Goal: Browse casually

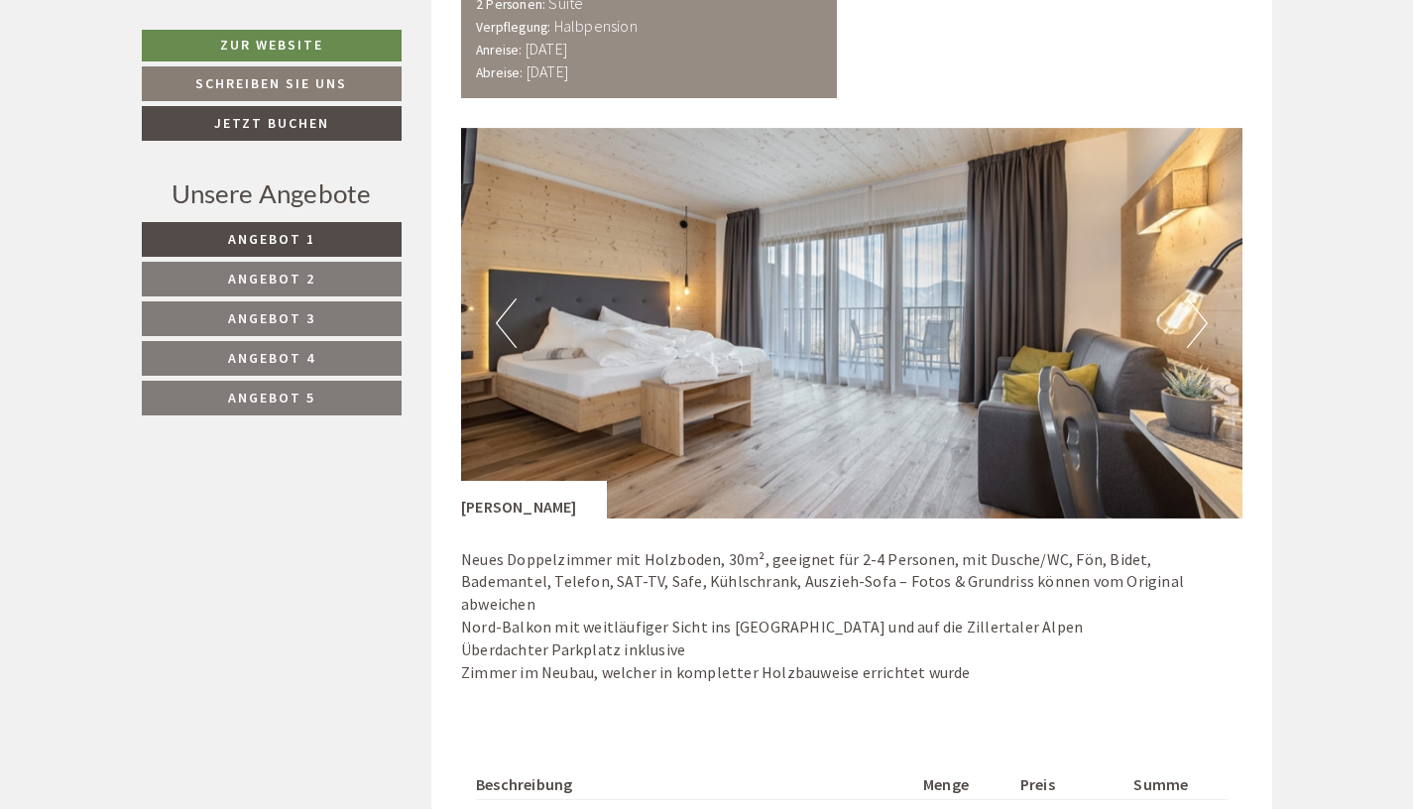
scroll to position [3772, 0]
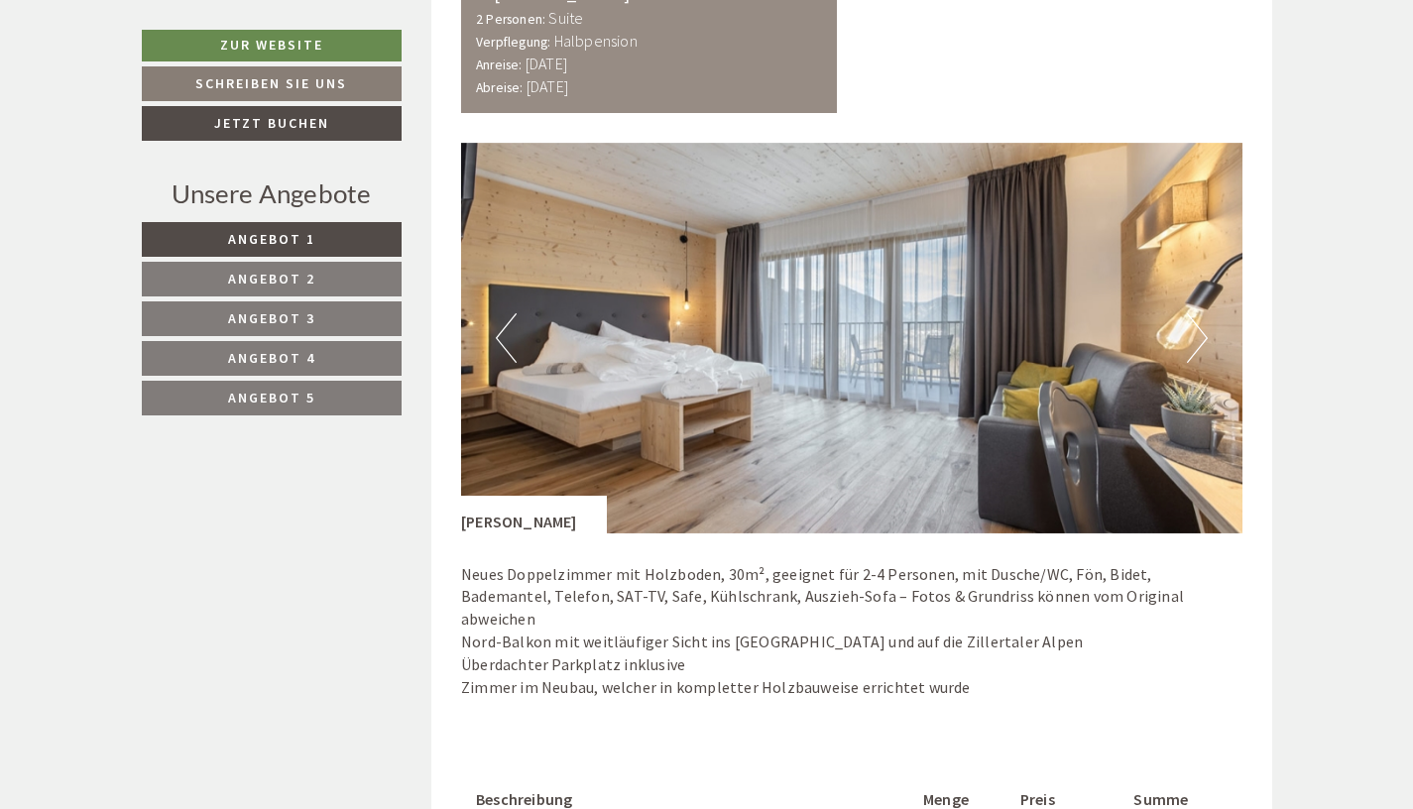
click at [945, 341] on button "Next" at bounding box center [1197, 338] width 21 height 50
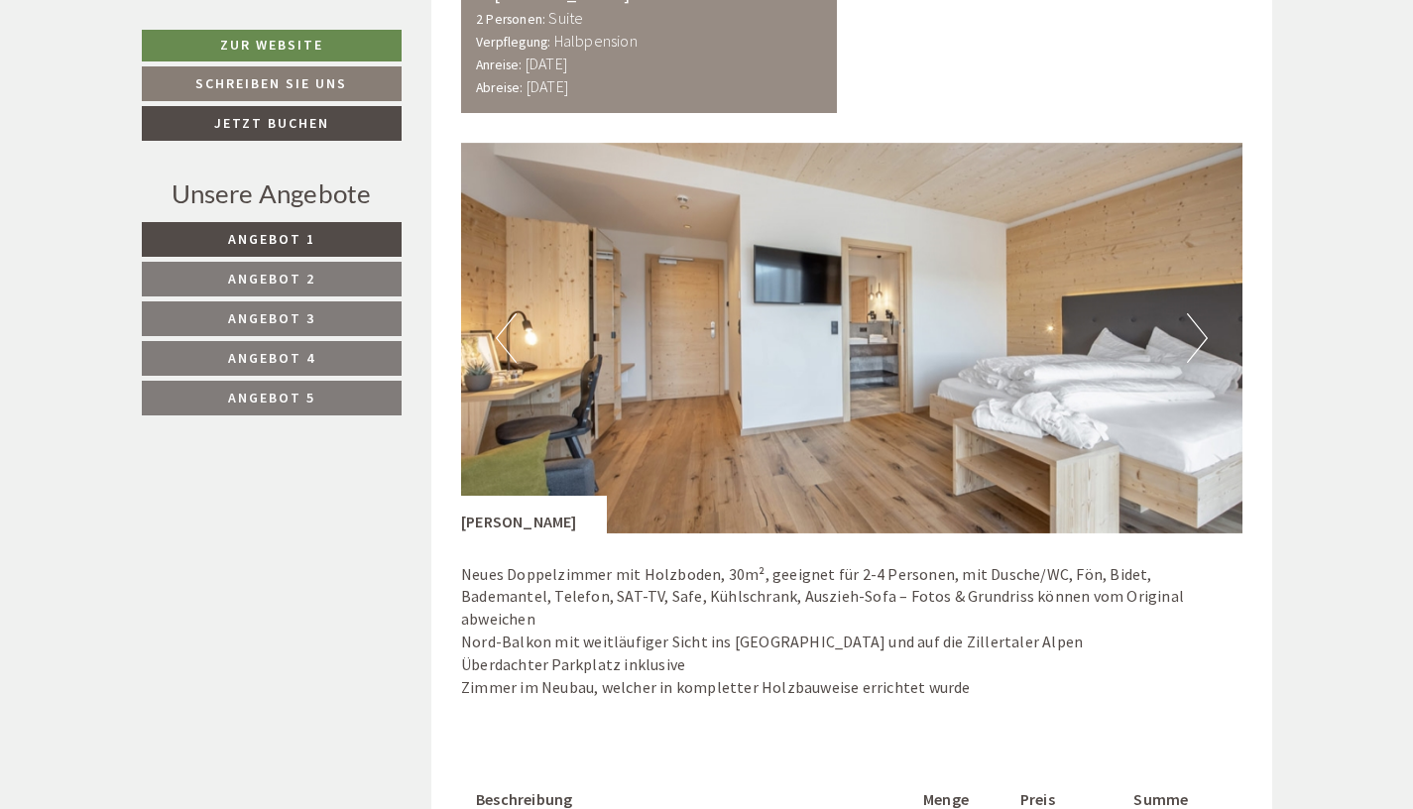
click at [945, 341] on button "Next" at bounding box center [1197, 338] width 21 height 50
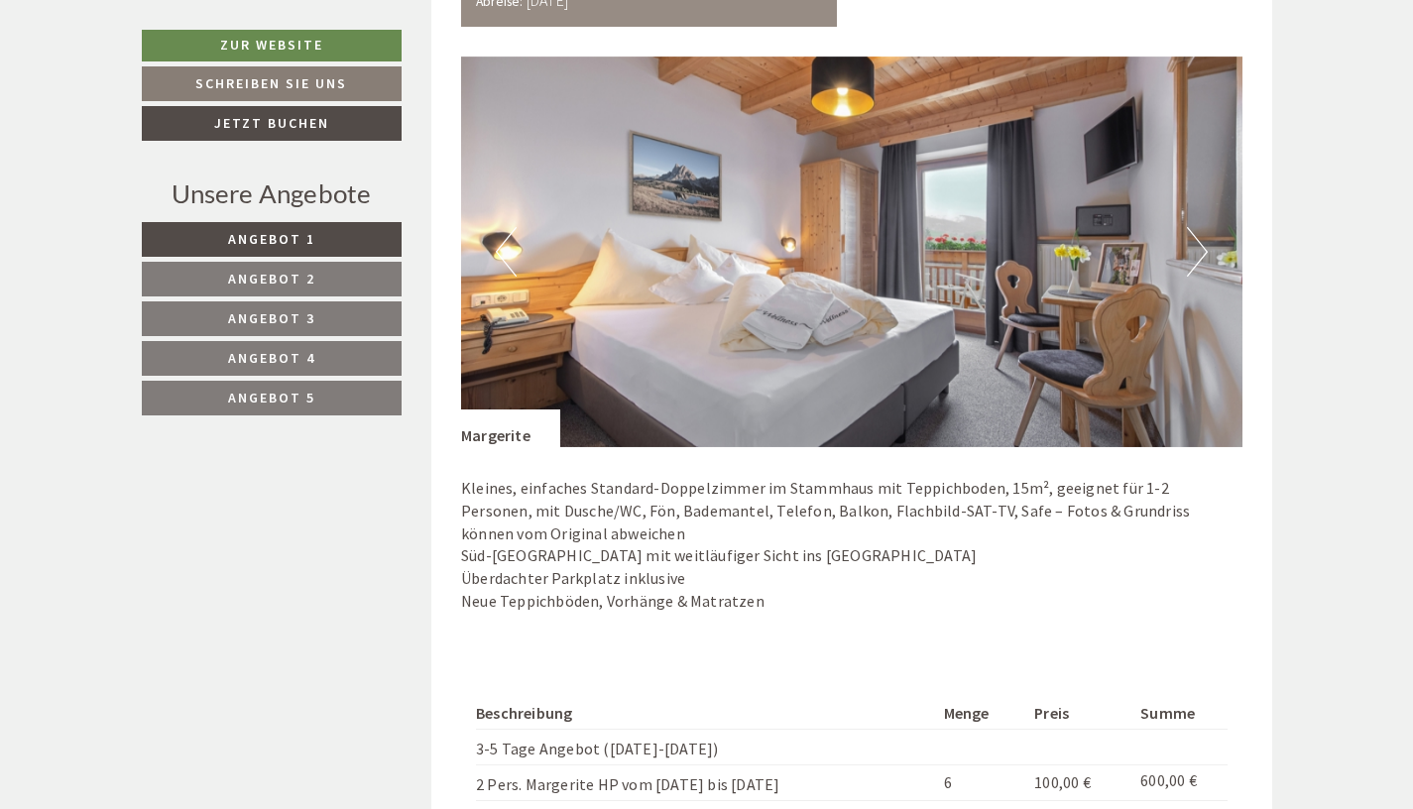
scroll to position [2522, 0]
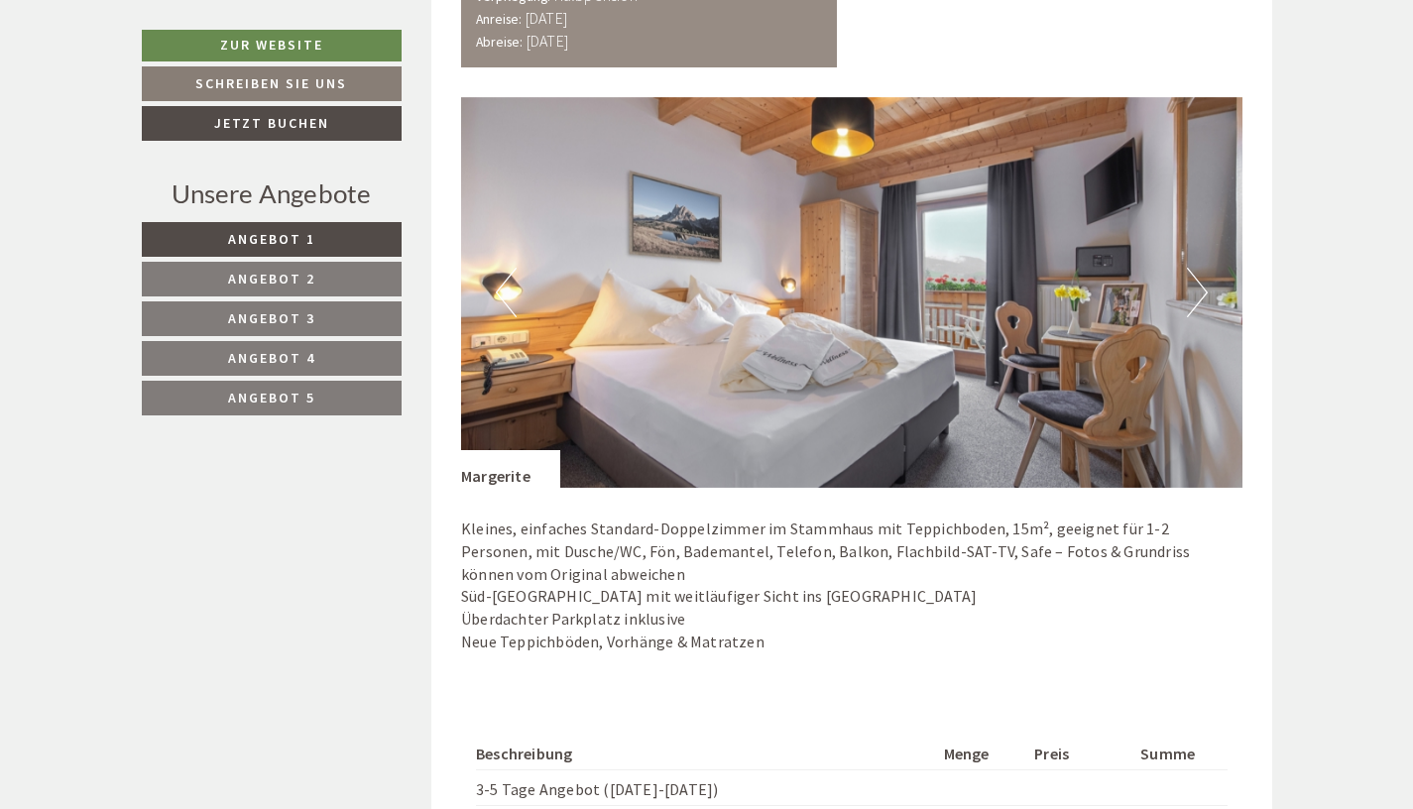
click at [945, 285] on button "Next" at bounding box center [1197, 293] width 21 height 50
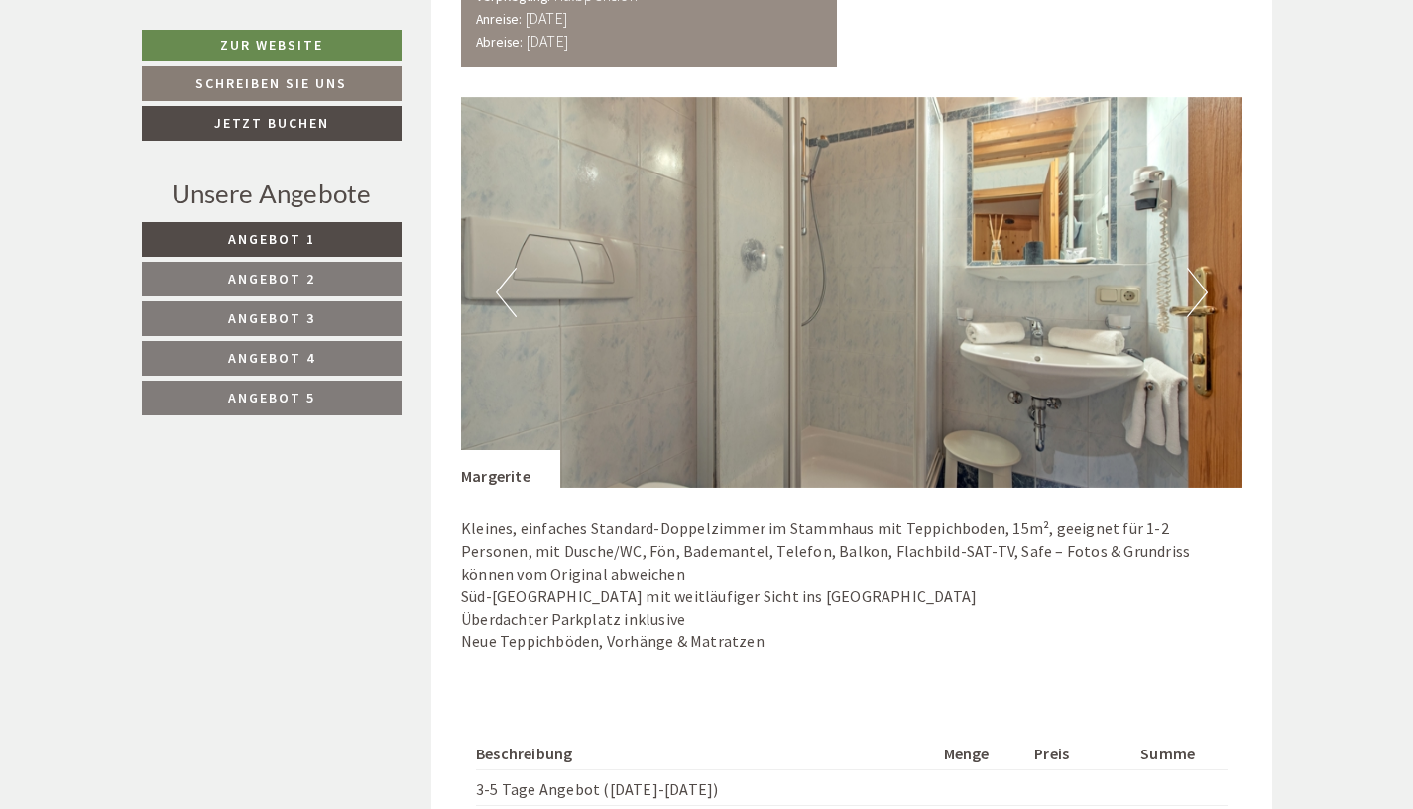
click at [945, 285] on button "Next" at bounding box center [1197, 293] width 21 height 50
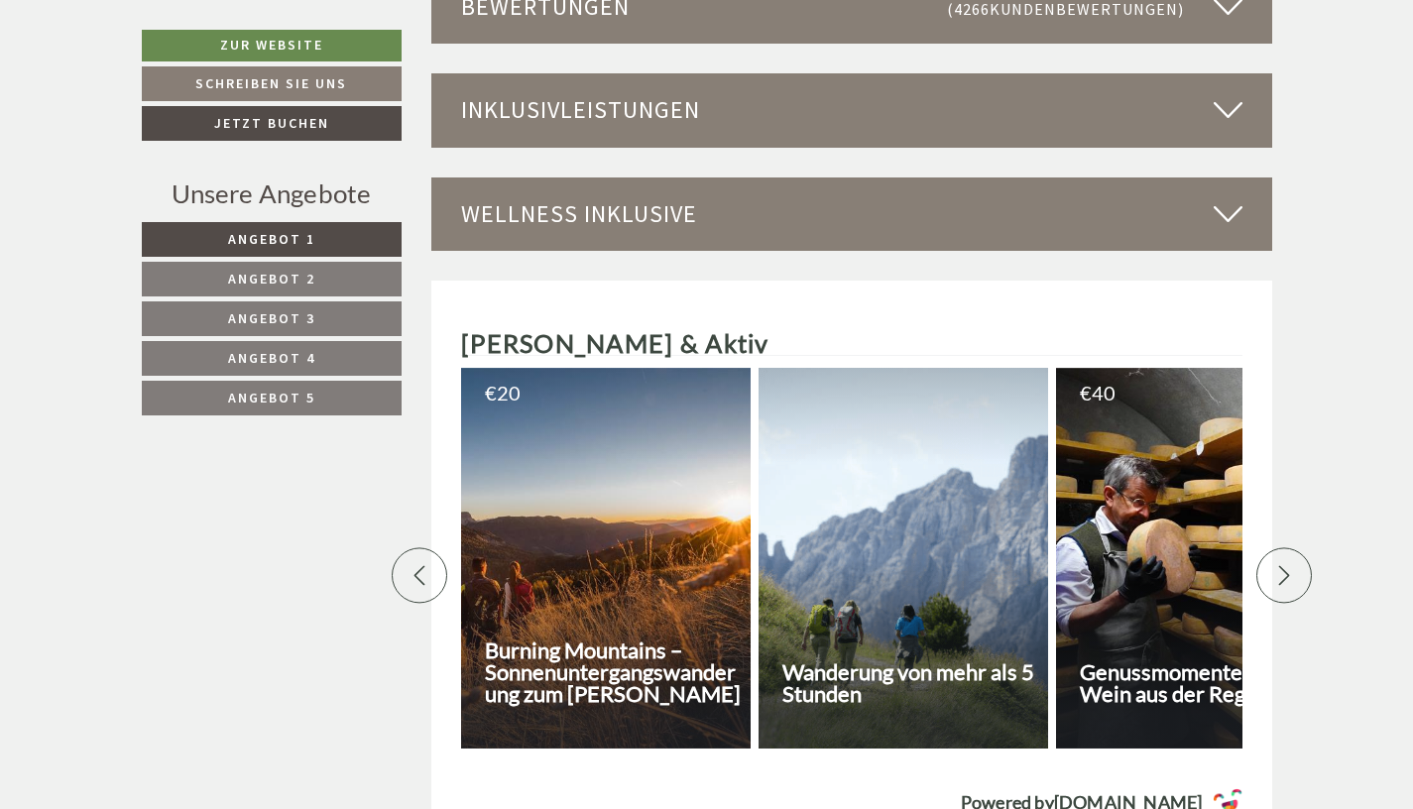
scroll to position [5636, 0]
click at [848, 73] on div "Inklusivleistungen" at bounding box center [851, 108] width 841 height 73
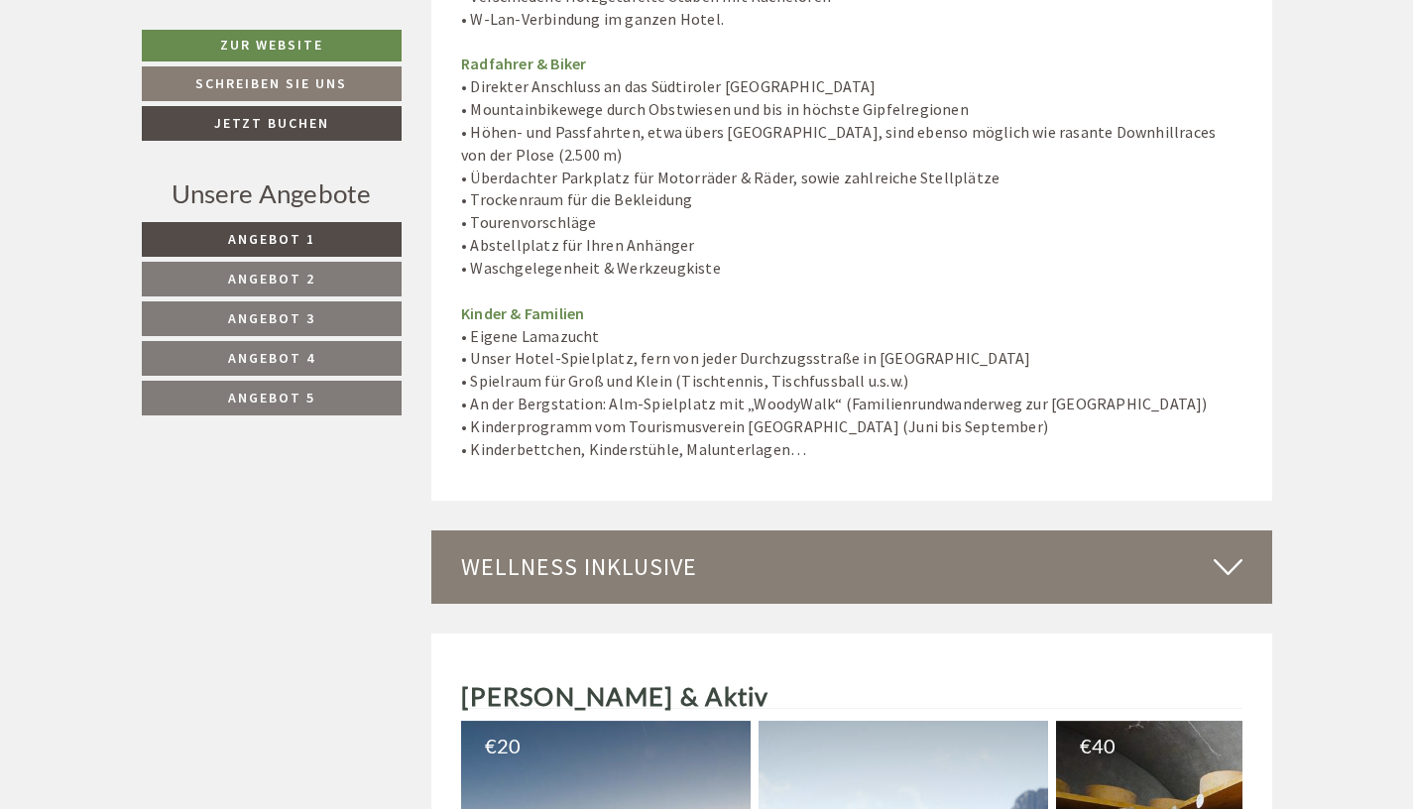
scroll to position [6938, 0]
click at [821, 529] on div "Wellness inklusive" at bounding box center [851, 565] width 841 height 73
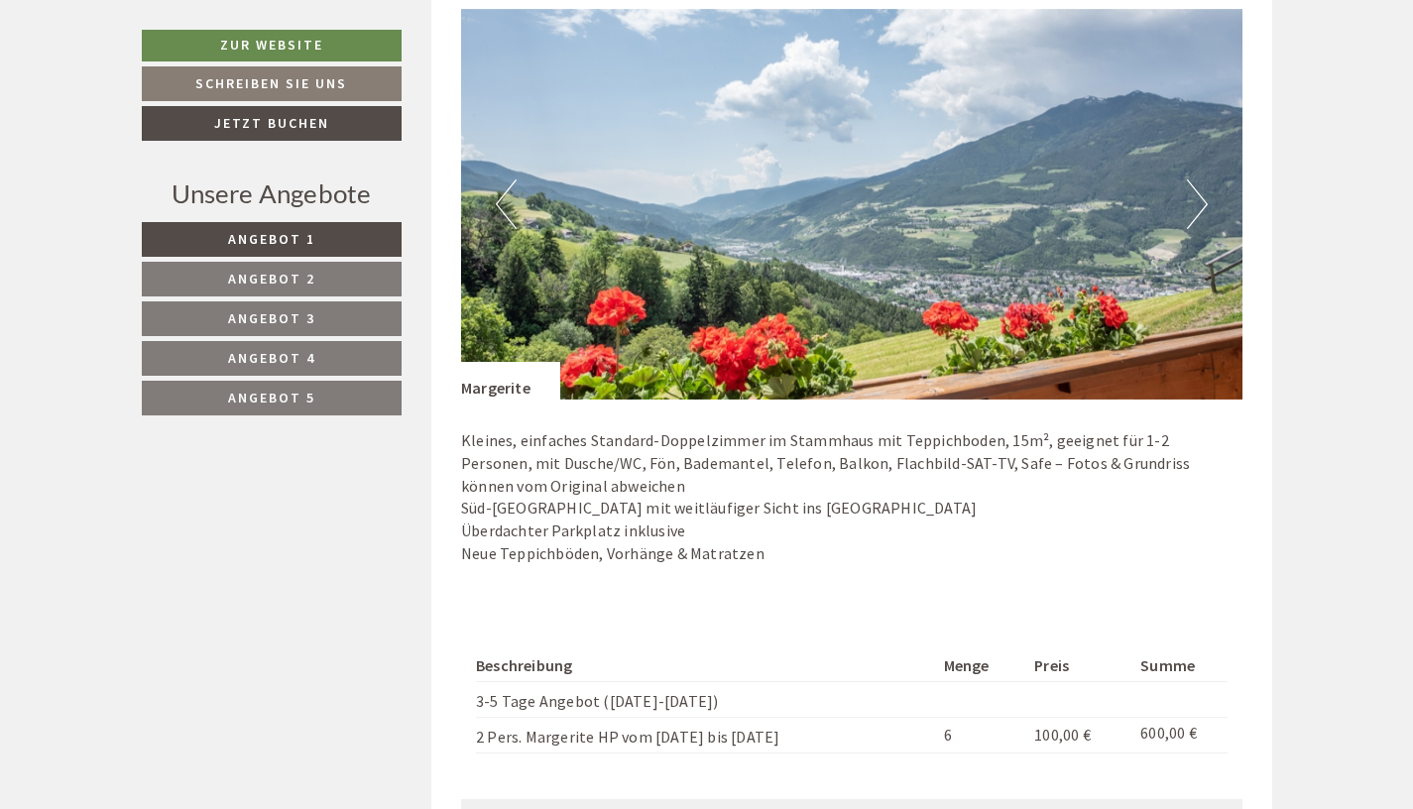
scroll to position [2568, 0]
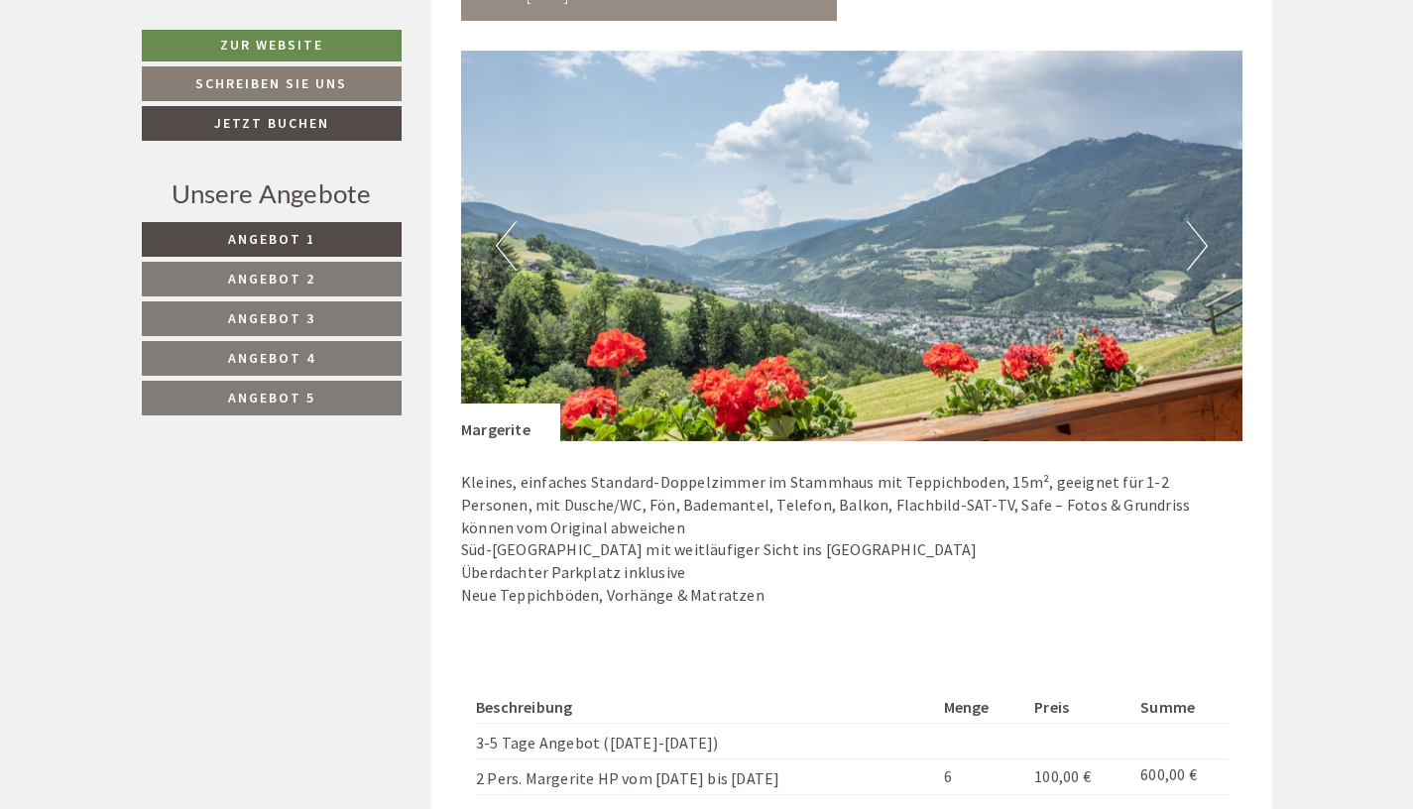
click at [945, 245] on button "Next" at bounding box center [1197, 246] width 21 height 50
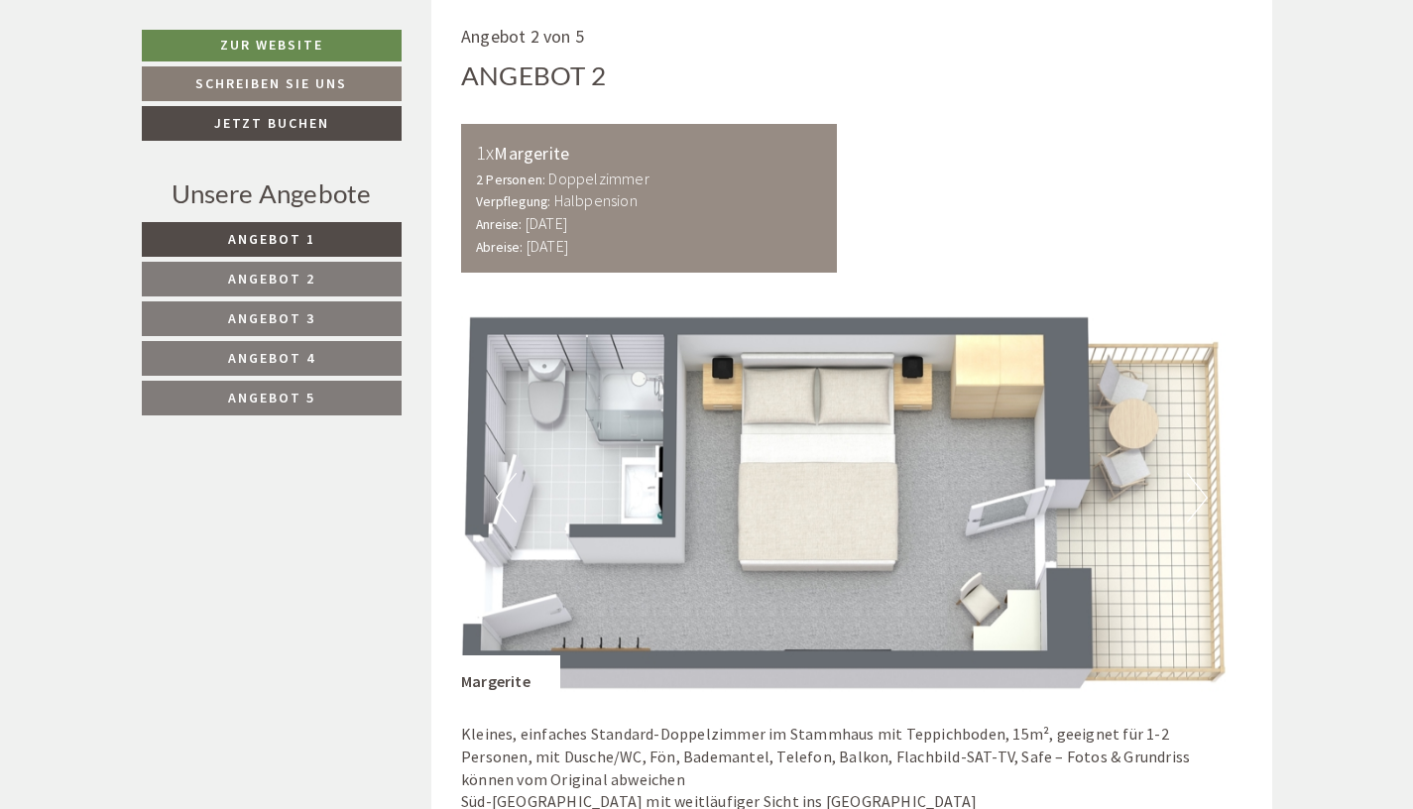
scroll to position [2312, 0]
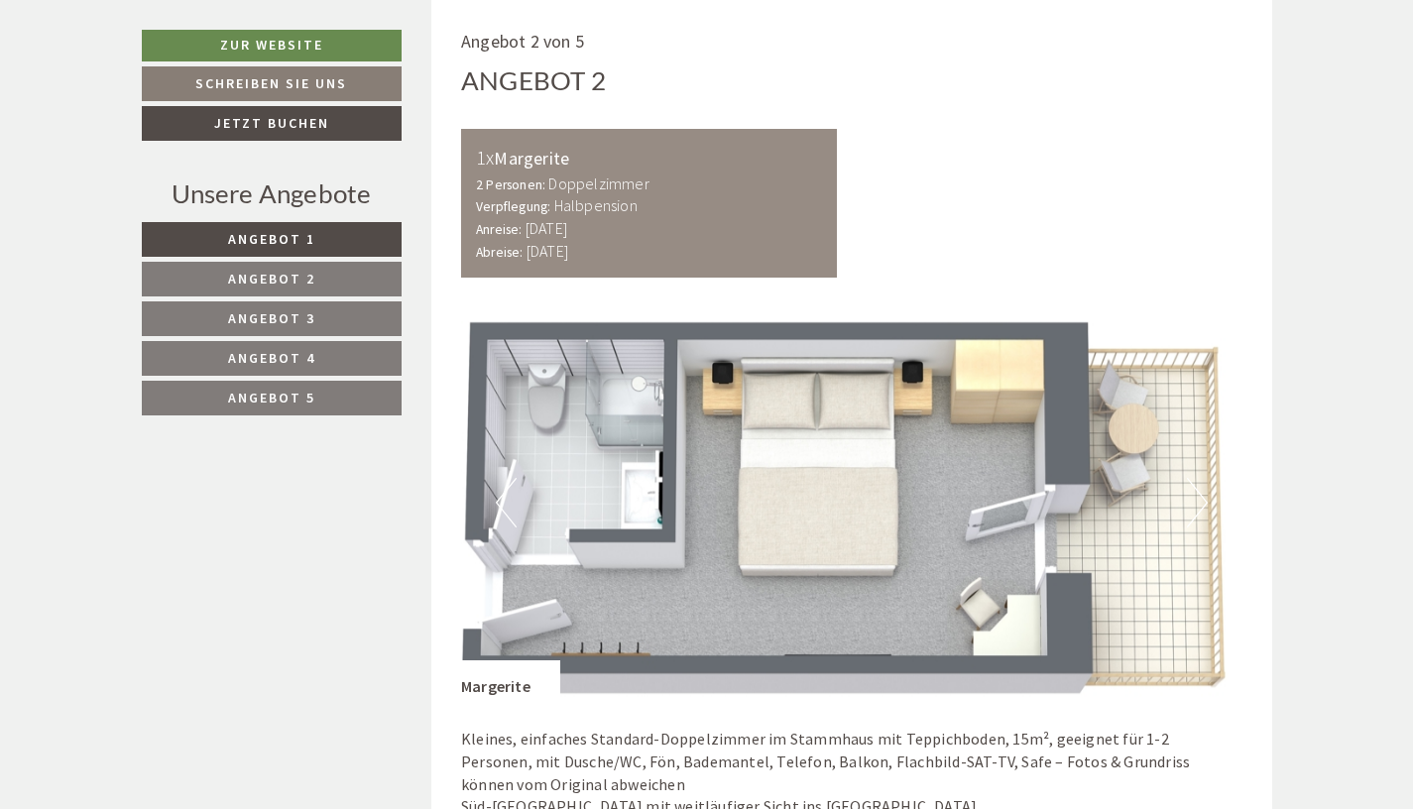
click at [945, 494] on button "Next" at bounding box center [1197, 503] width 21 height 50
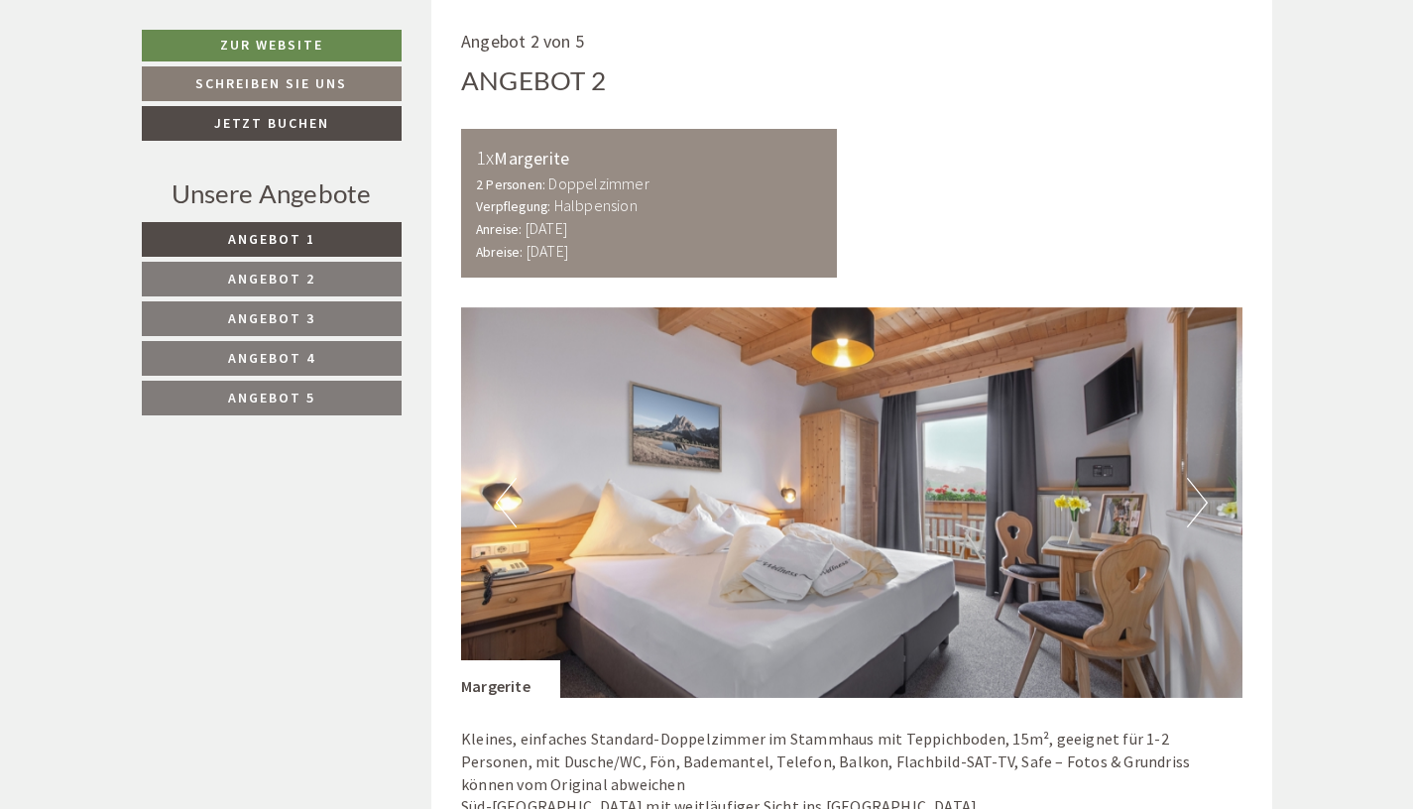
click at [945, 494] on button "Next" at bounding box center [1197, 503] width 21 height 50
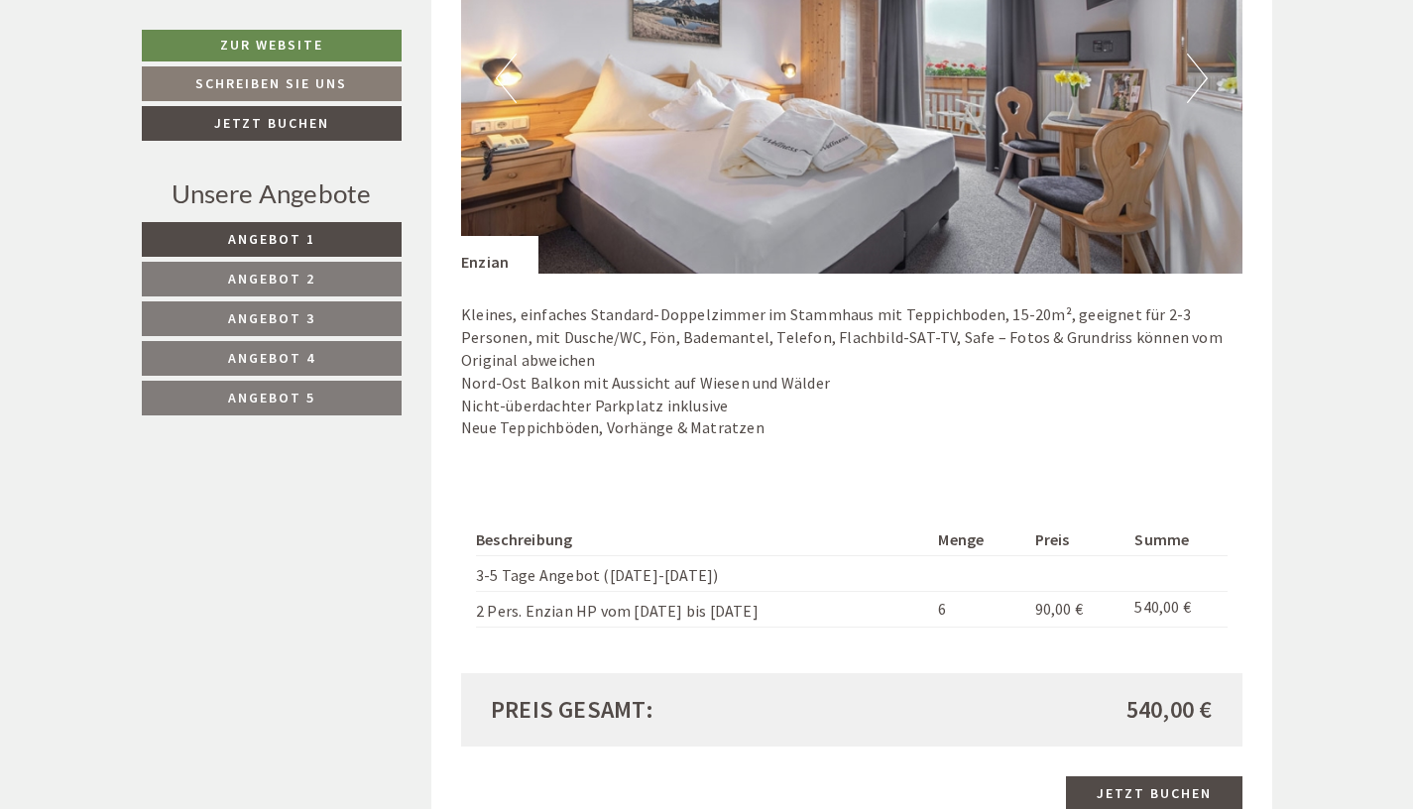
scroll to position [1286, 0]
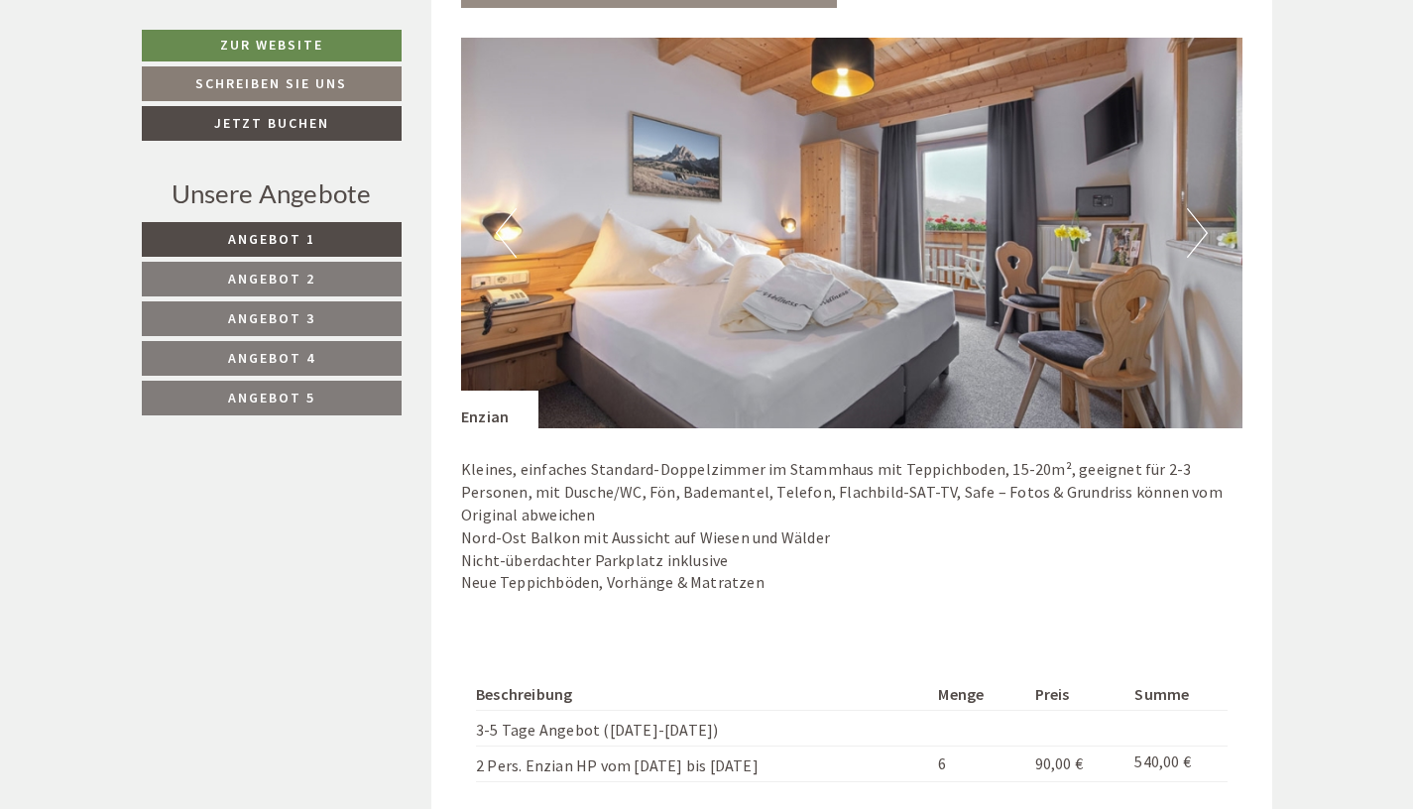
click at [945, 232] on button "Next" at bounding box center [1197, 233] width 21 height 50
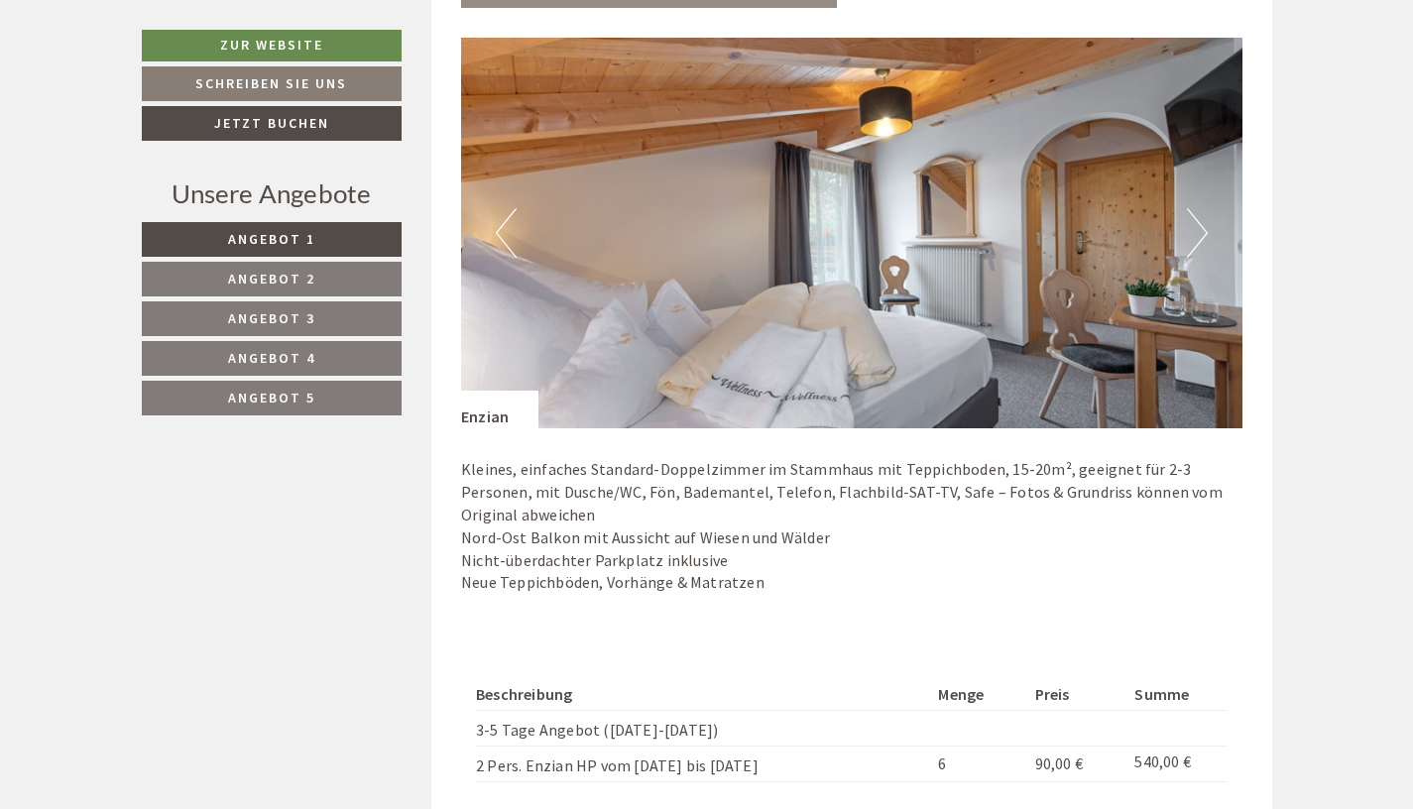
click at [945, 232] on button "Next" at bounding box center [1197, 233] width 21 height 50
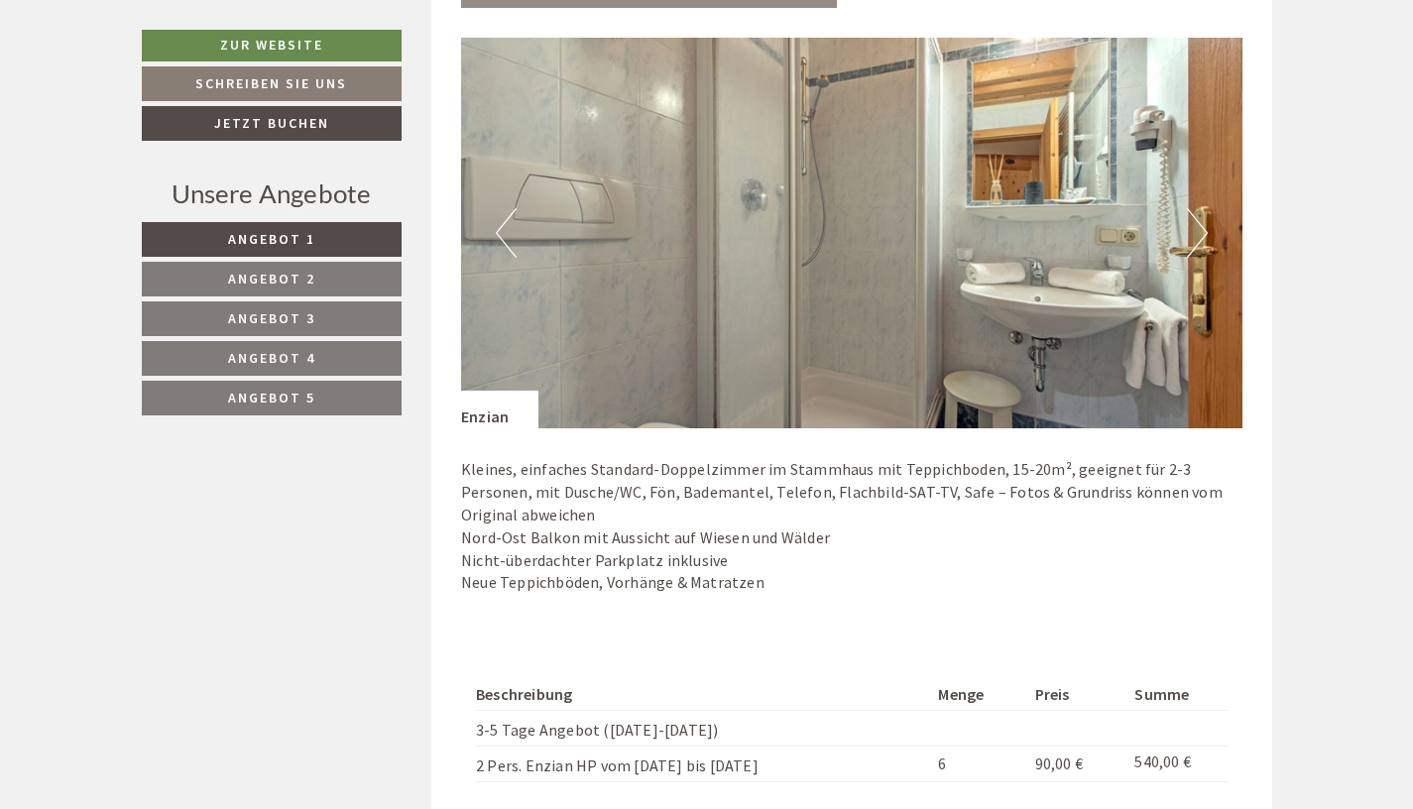
click at [945, 232] on button "Next" at bounding box center [1197, 233] width 21 height 50
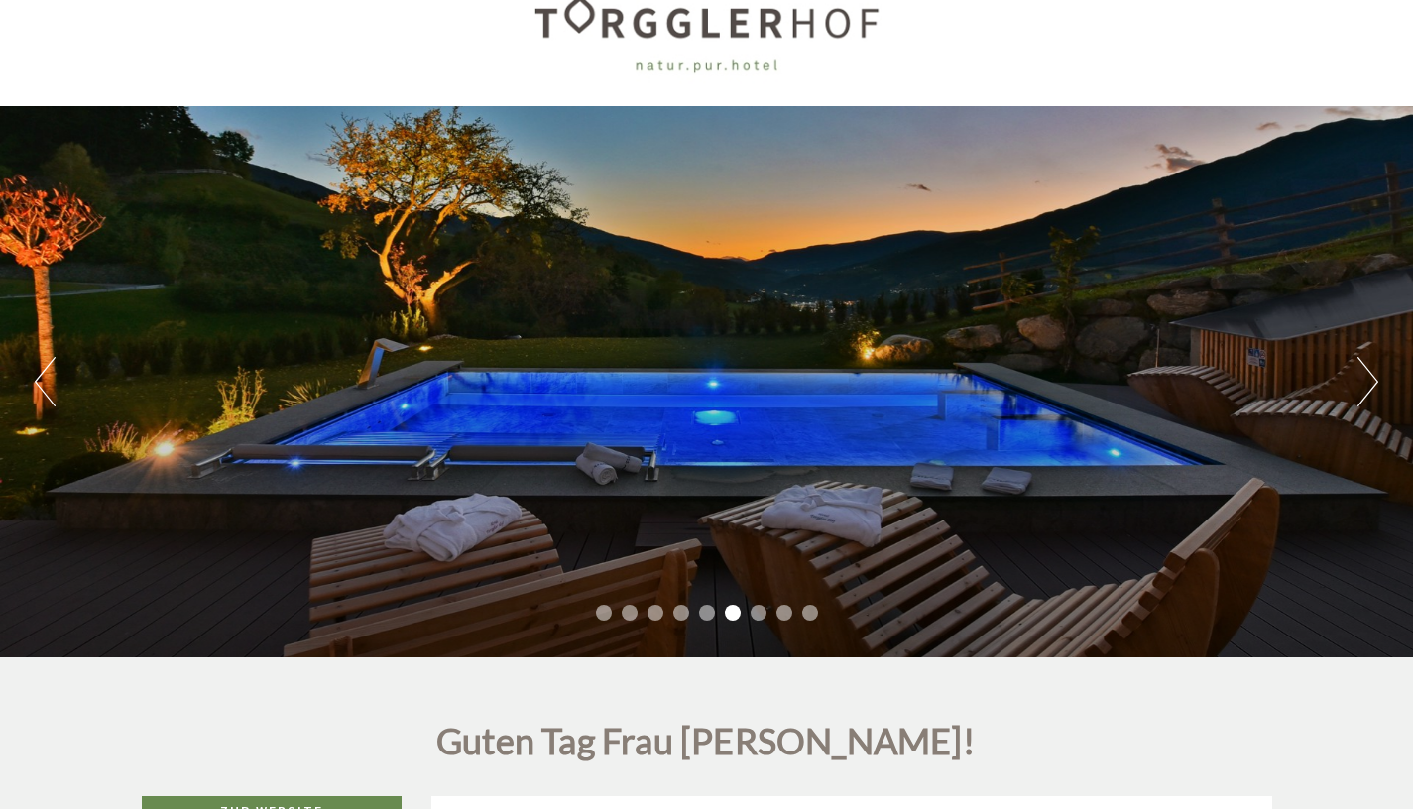
scroll to position [0, 0]
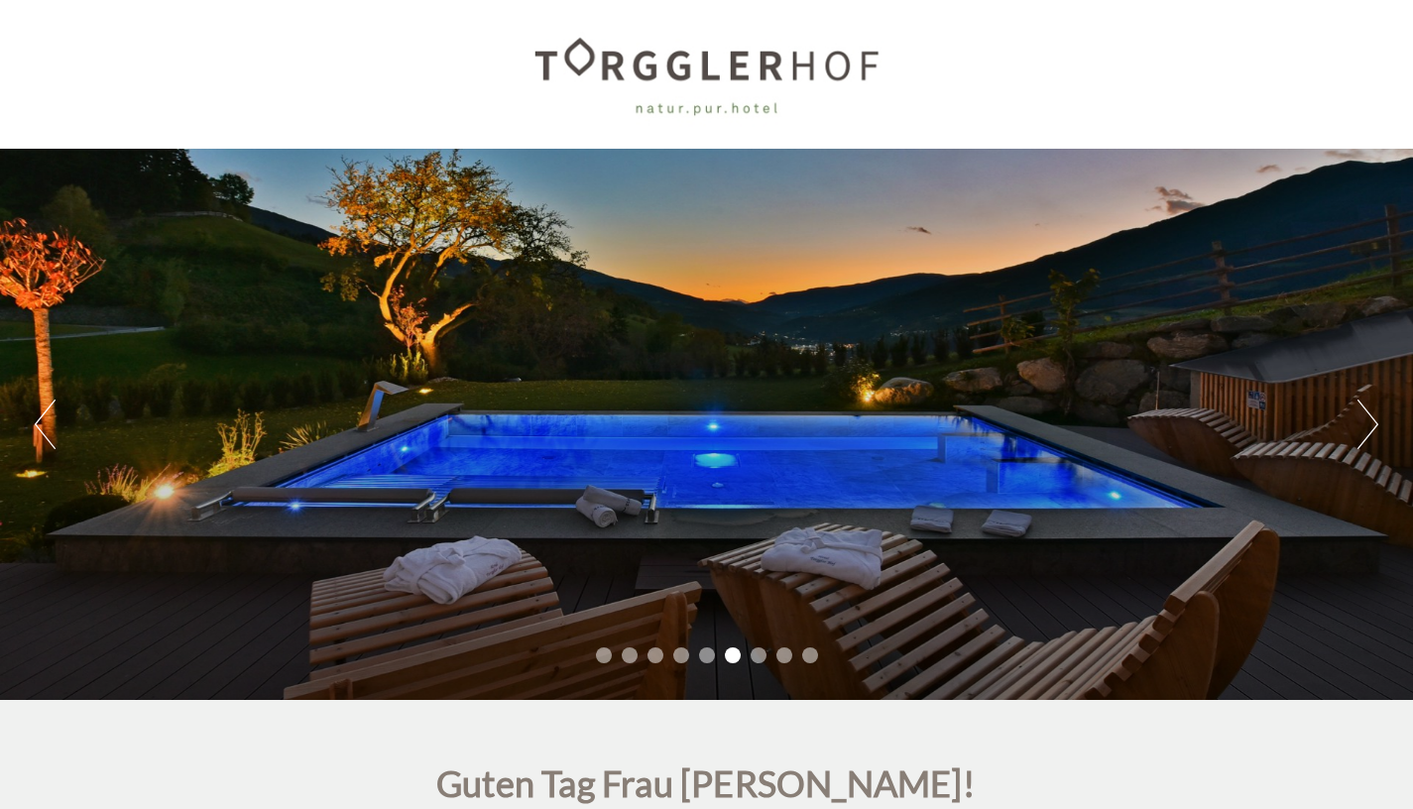
click at [945, 425] on button "Next" at bounding box center [1367, 424] width 21 height 50
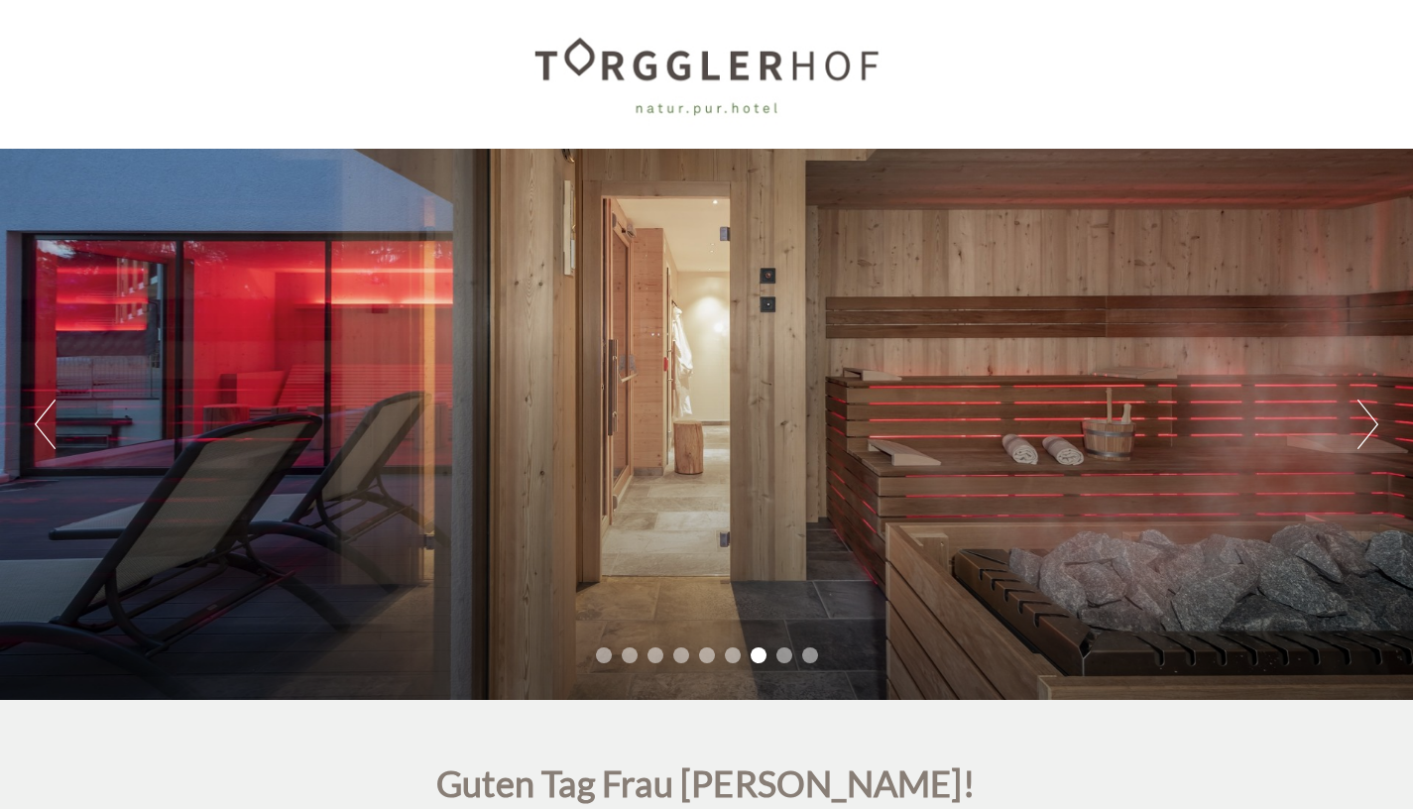
click at [945, 425] on button "Next" at bounding box center [1367, 424] width 21 height 50
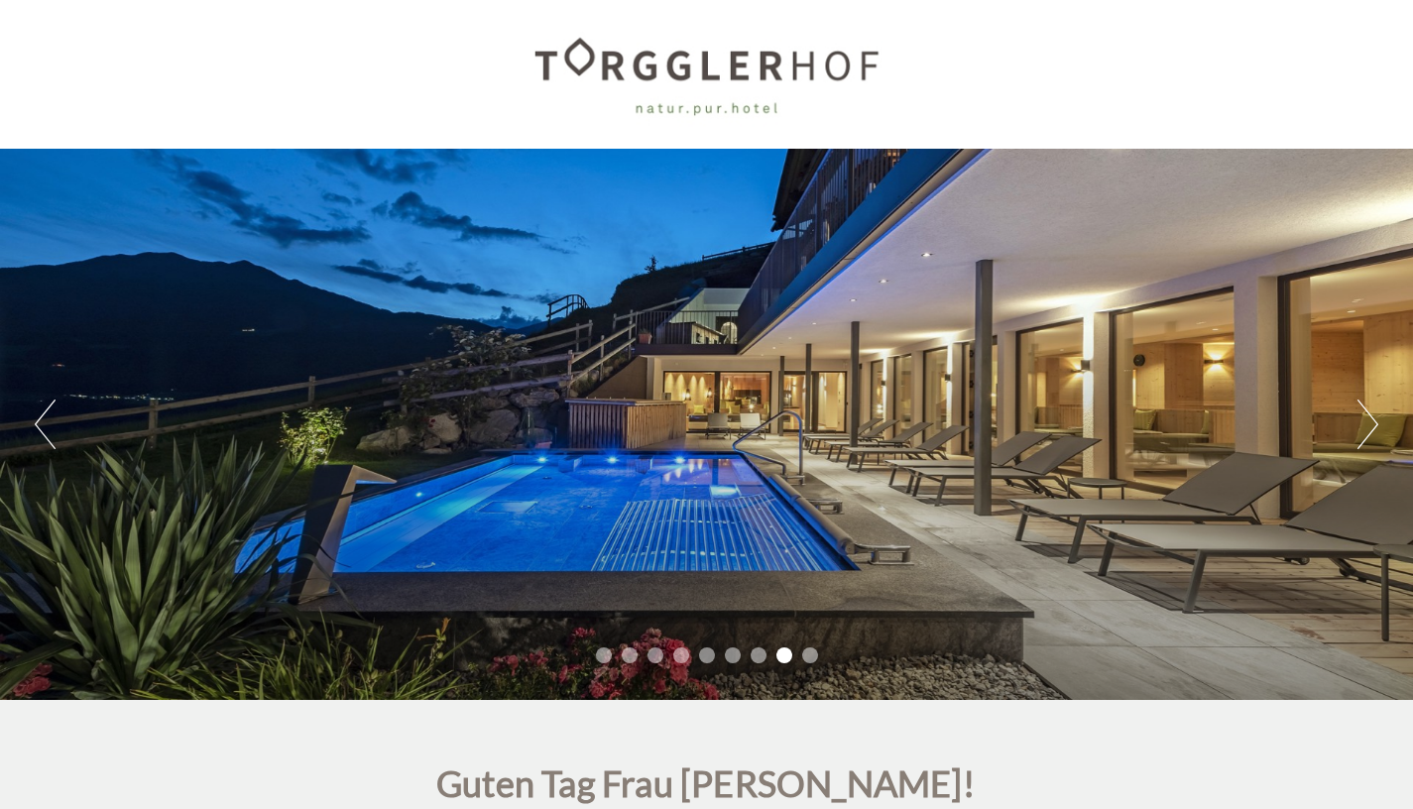
click at [945, 425] on button "Next" at bounding box center [1367, 424] width 21 height 50
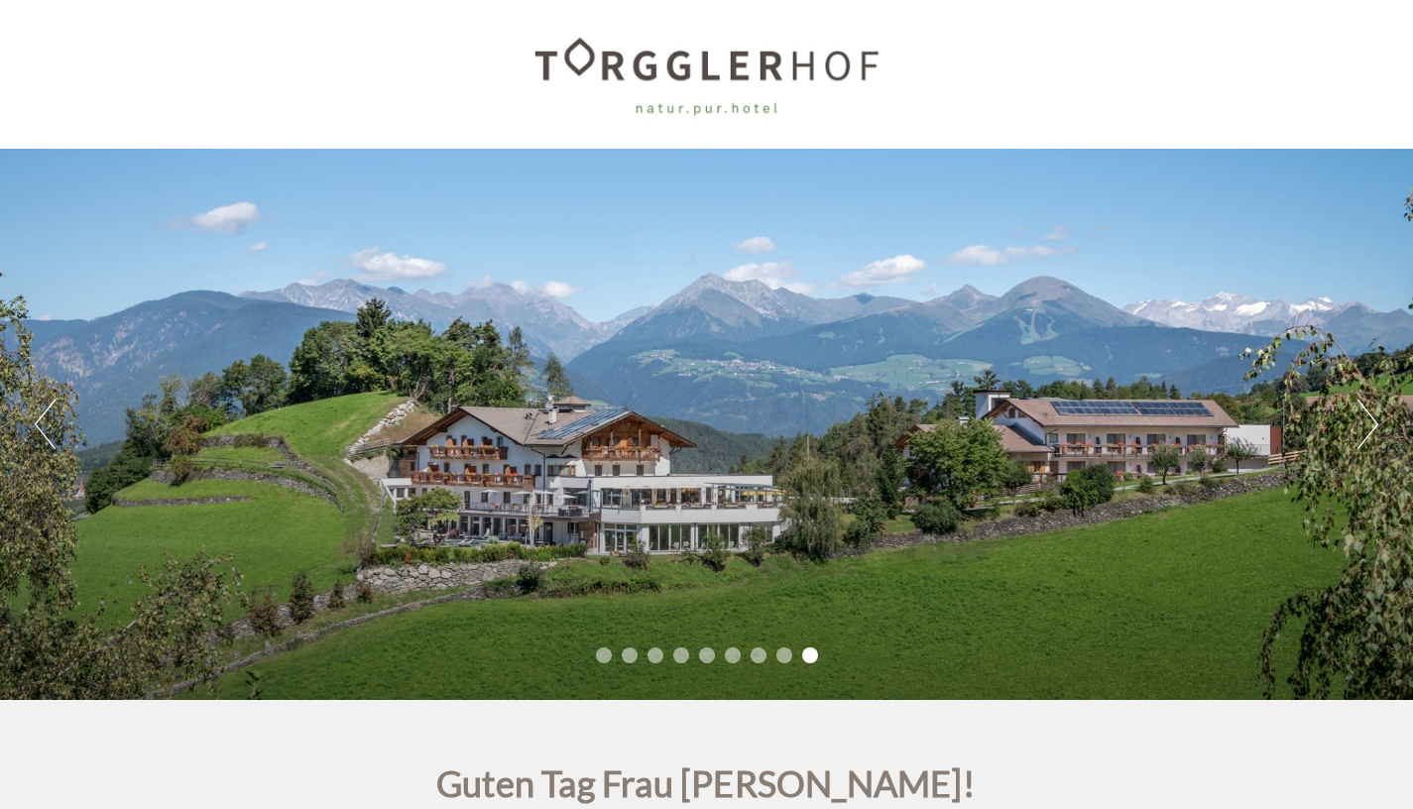
click at [945, 425] on button "Next" at bounding box center [1367, 424] width 21 height 50
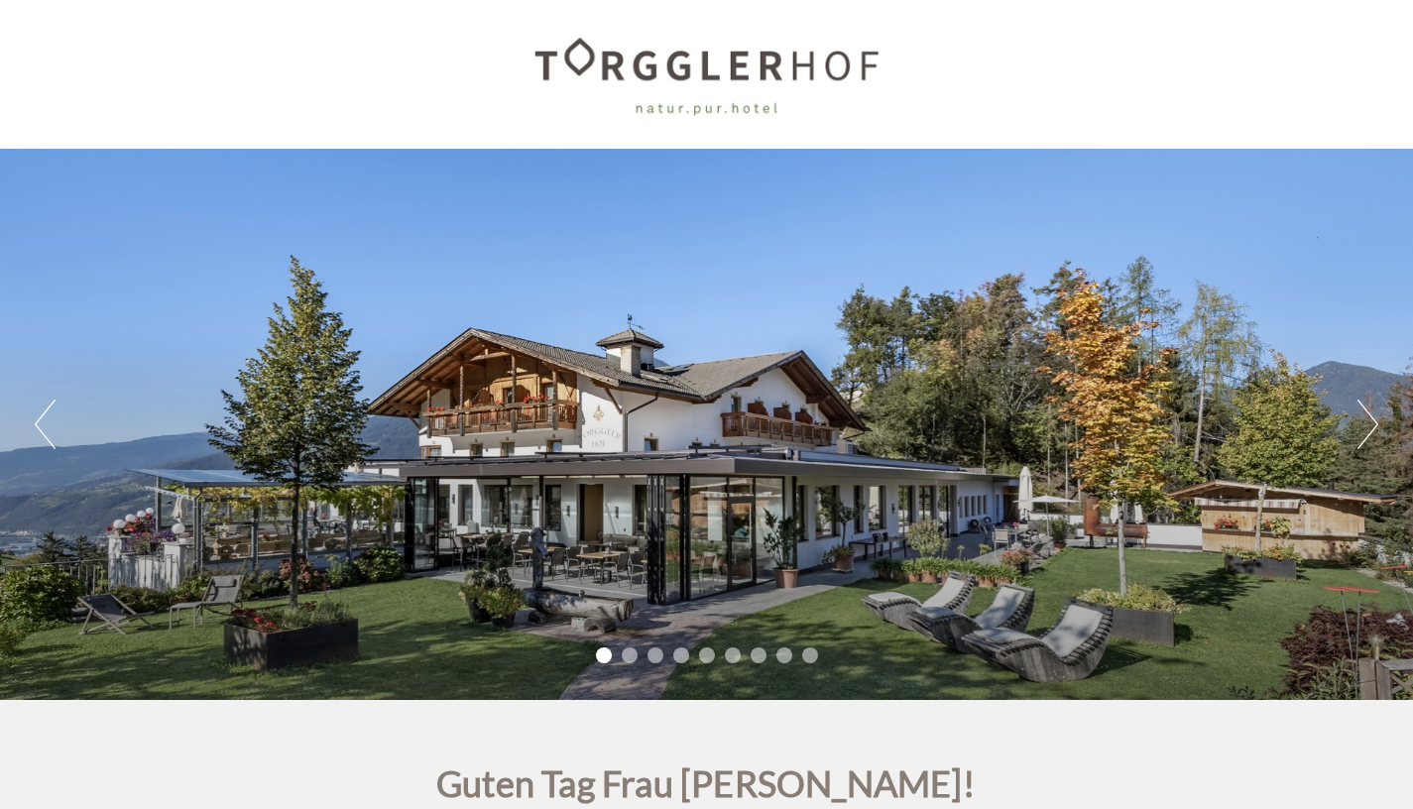
click at [945, 425] on button "Next" at bounding box center [1367, 424] width 21 height 50
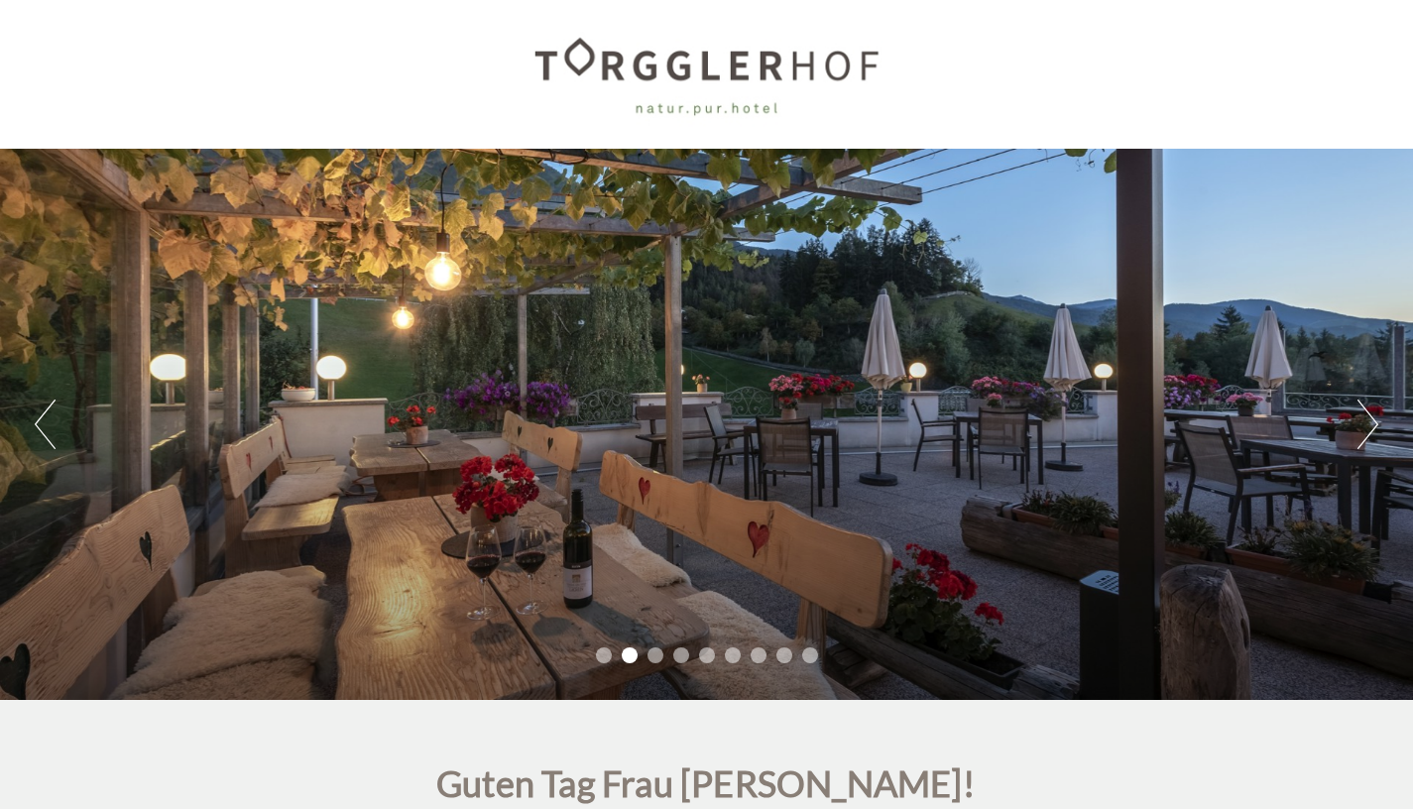
click at [945, 437] on button "Next" at bounding box center [1367, 424] width 21 height 50
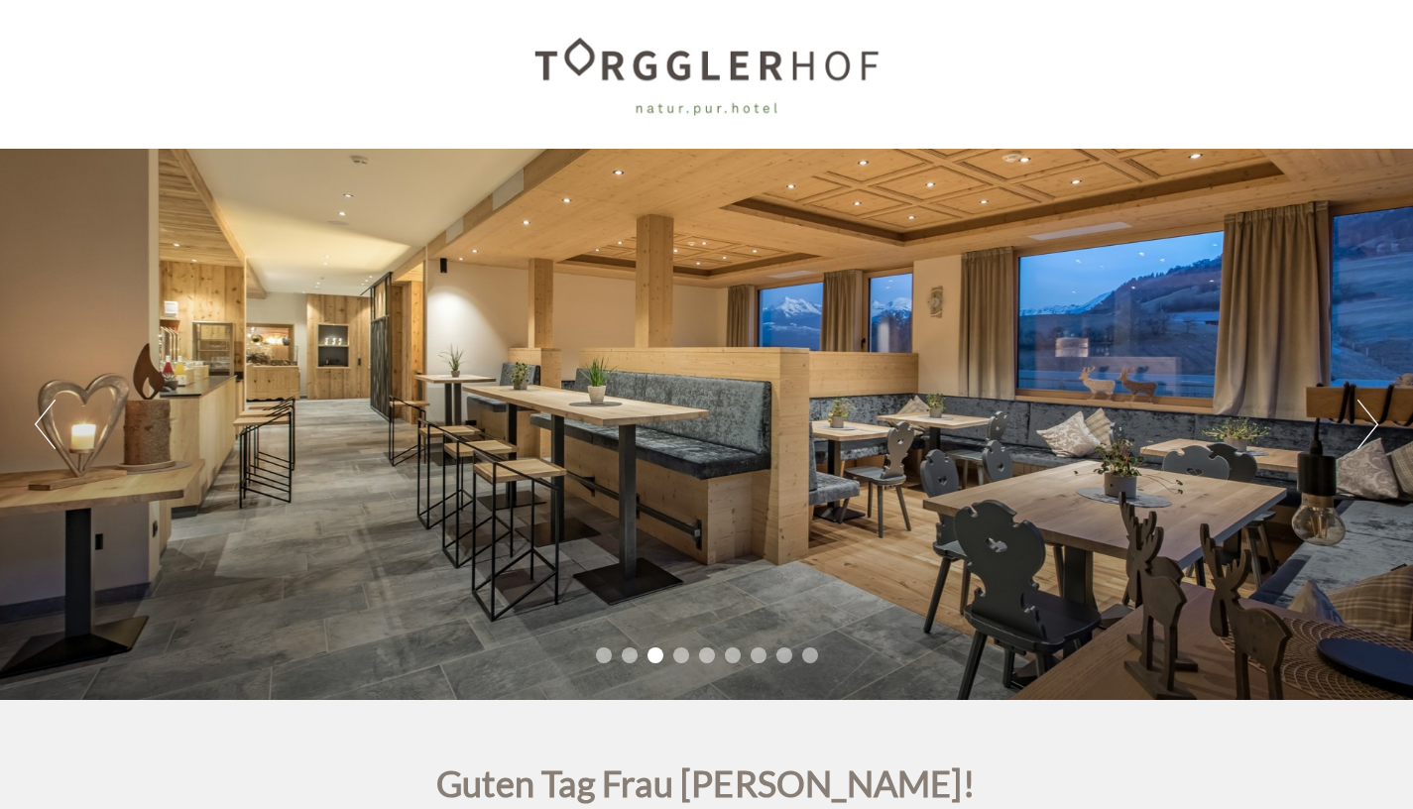
click at [945, 417] on button "Next" at bounding box center [1367, 424] width 21 height 50
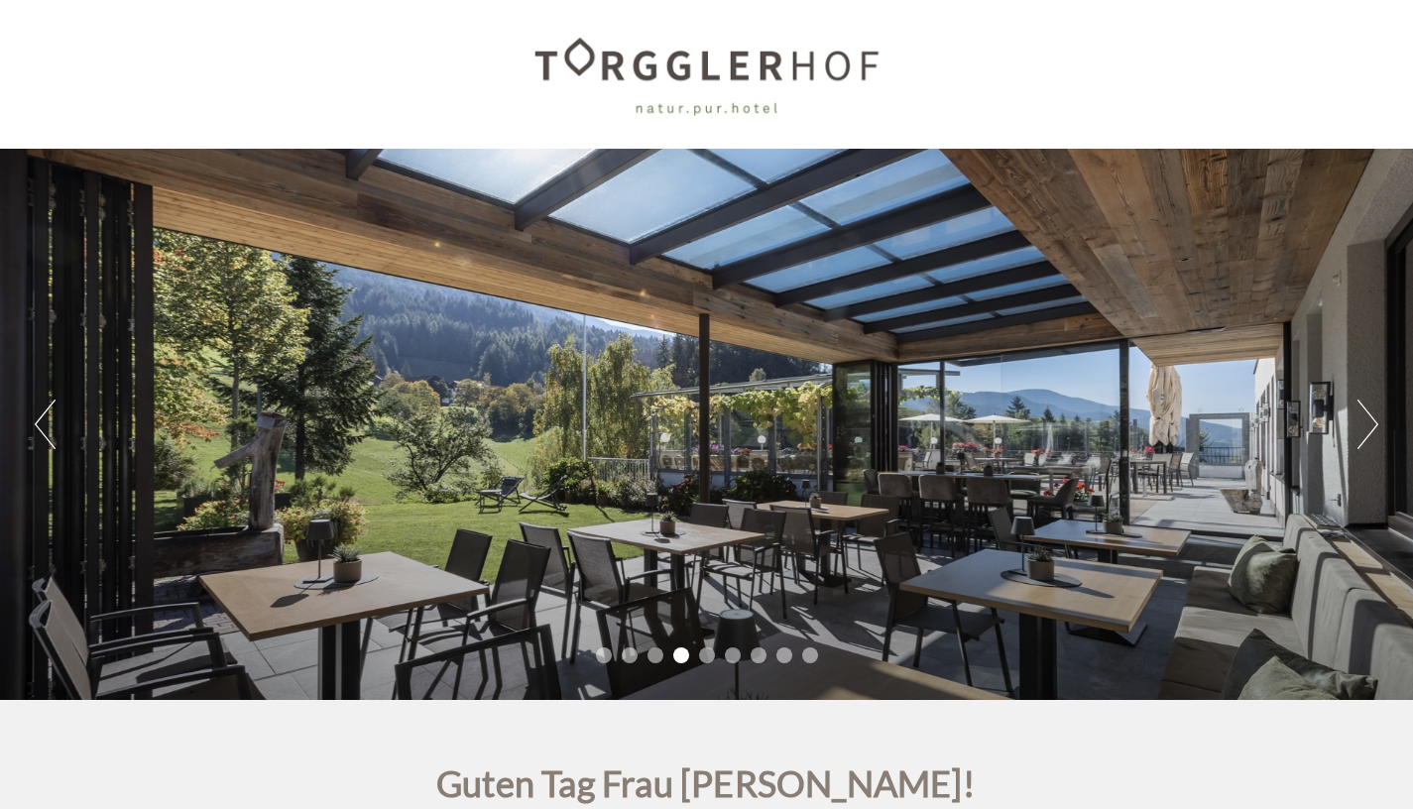
click at [945, 417] on button "Next" at bounding box center [1367, 424] width 21 height 50
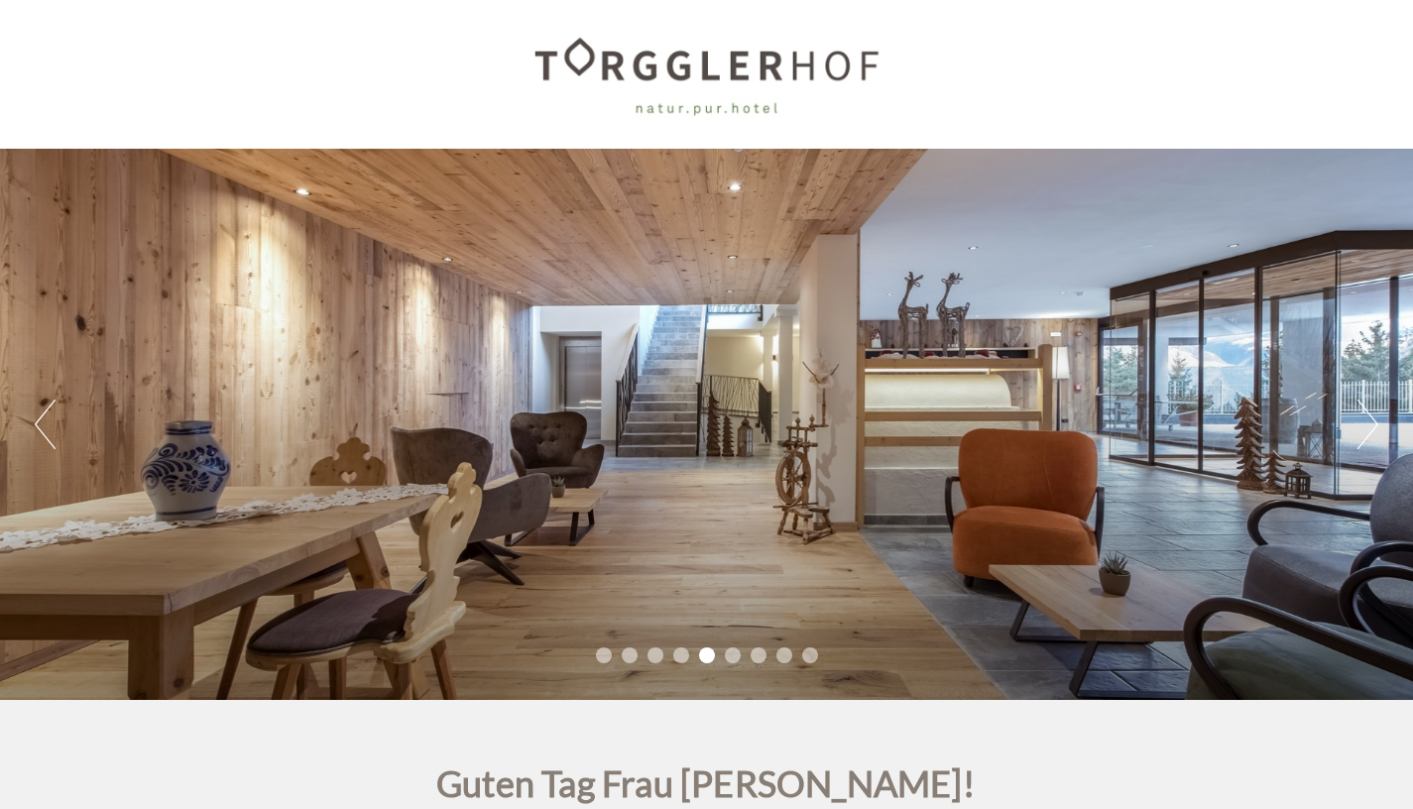
click at [945, 417] on button "Next" at bounding box center [1367, 424] width 21 height 50
